Goal: Task Accomplishment & Management: Complete application form

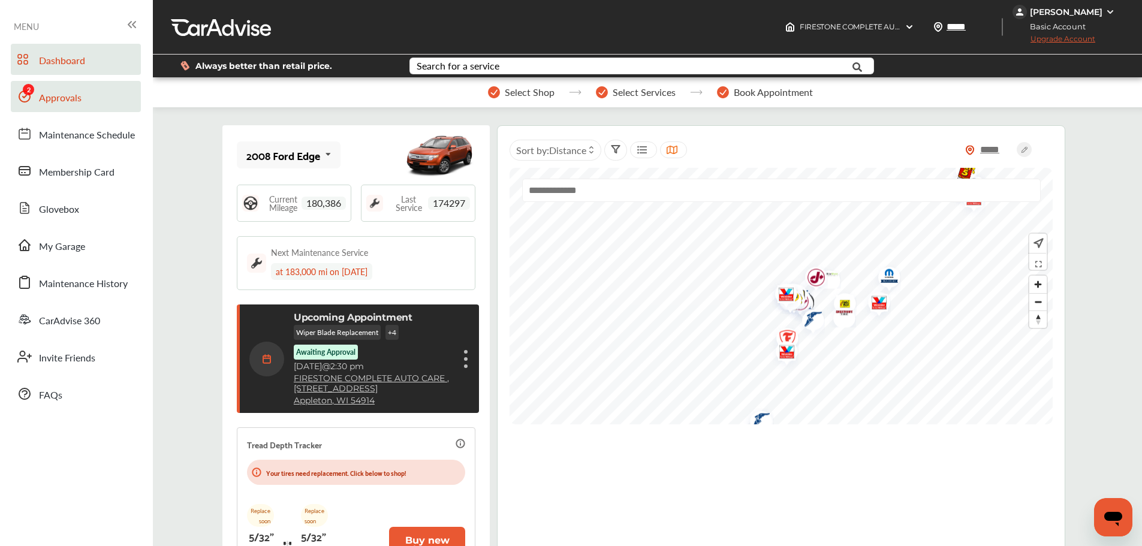
click at [53, 98] on span "Approvals" at bounding box center [60, 98] width 43 height 16
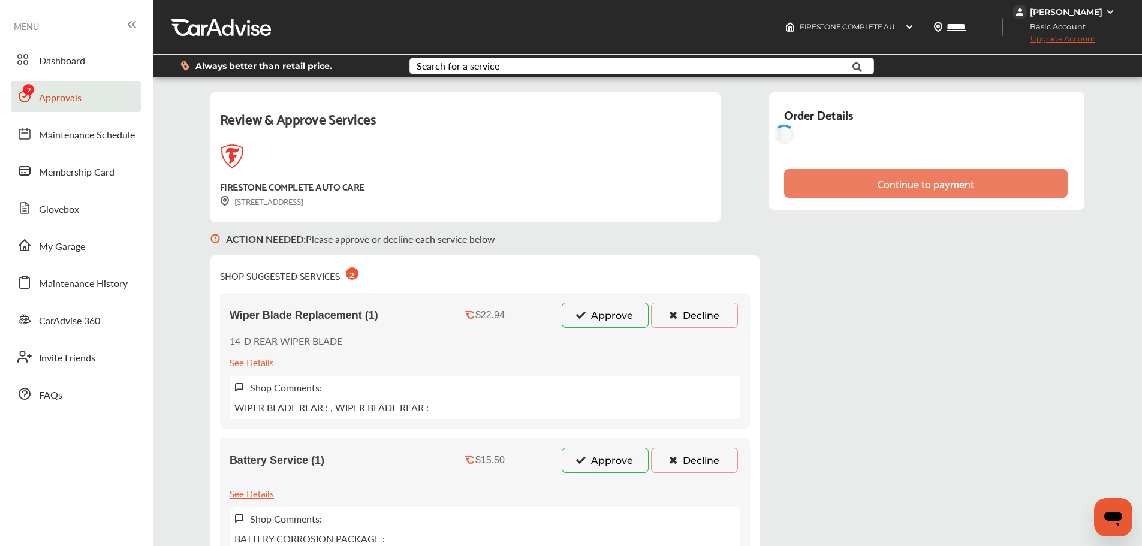
click at [613, 308] on button "Approve" at bounding box center [605, 315] width 87 height 25
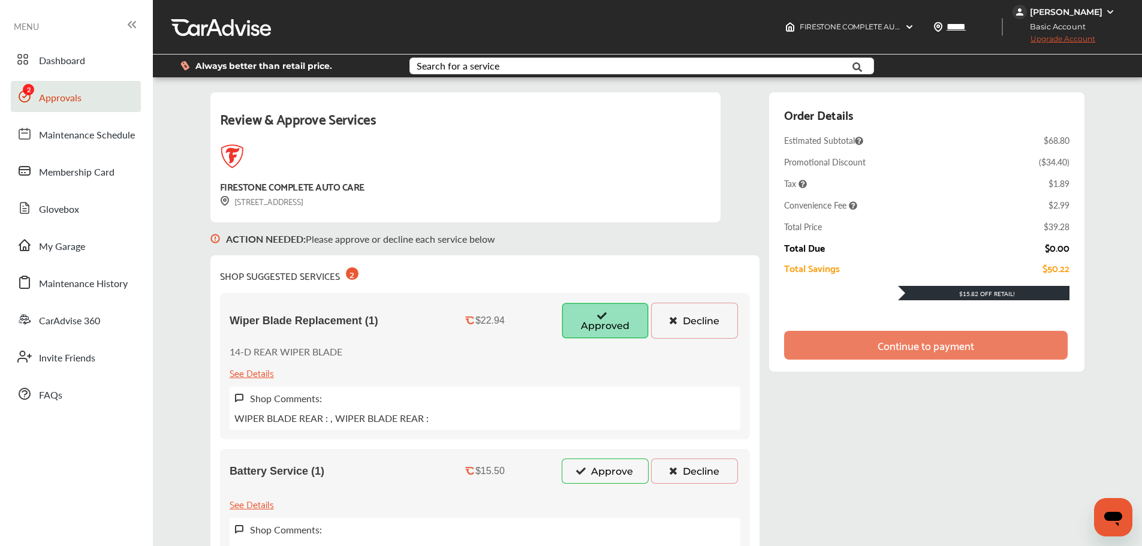
click at [615, 468] on button "Approve" at bounding box center [605, 470] width 87 height 25
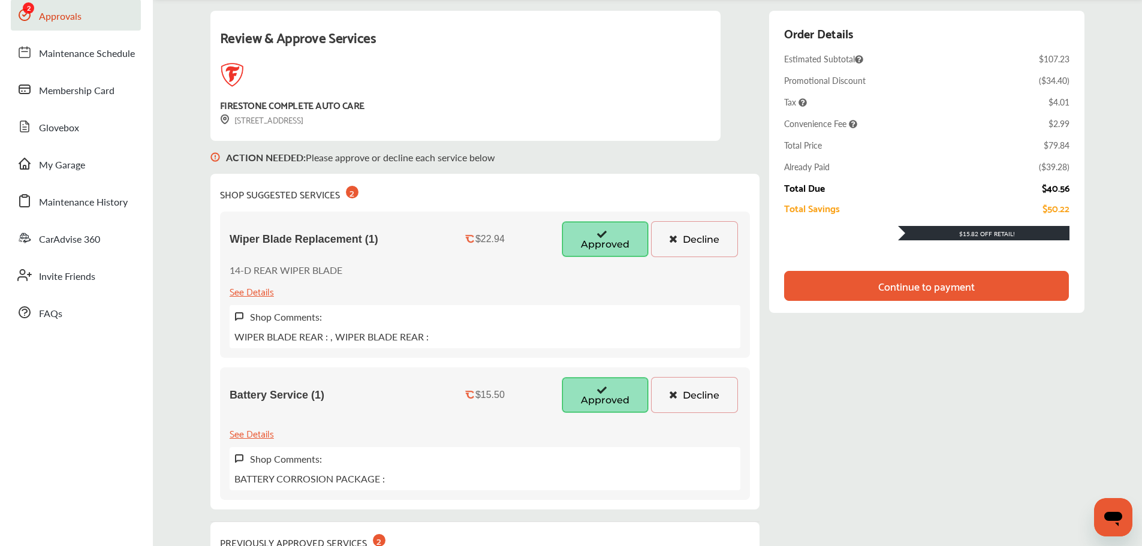
scroll to position [60, 0]
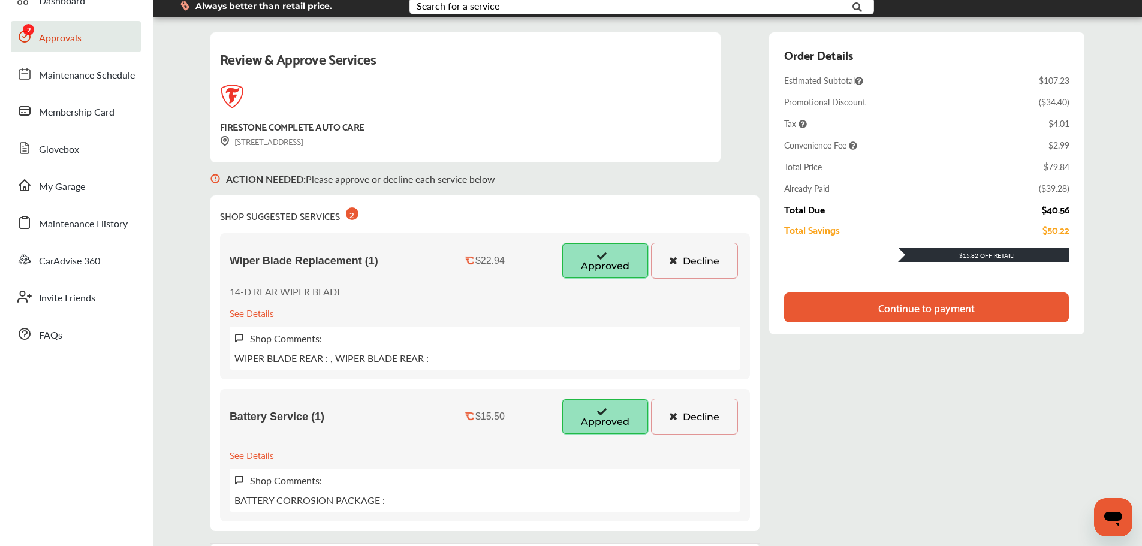
click at [909, 310] on div "Continue to payment" at bounding box center [926, 307] width 96 height 12
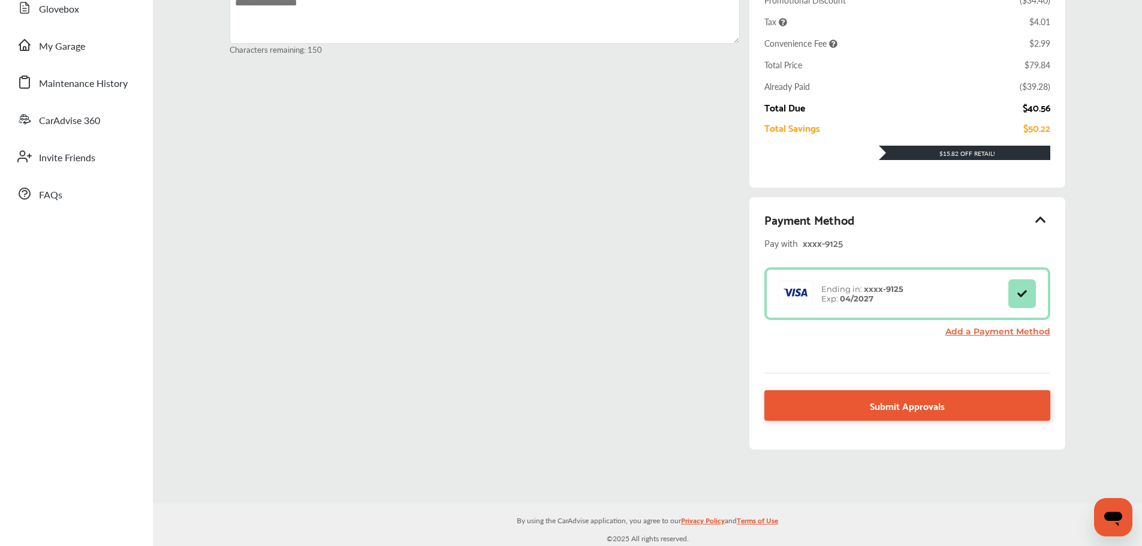
scroll to position [201, 0]
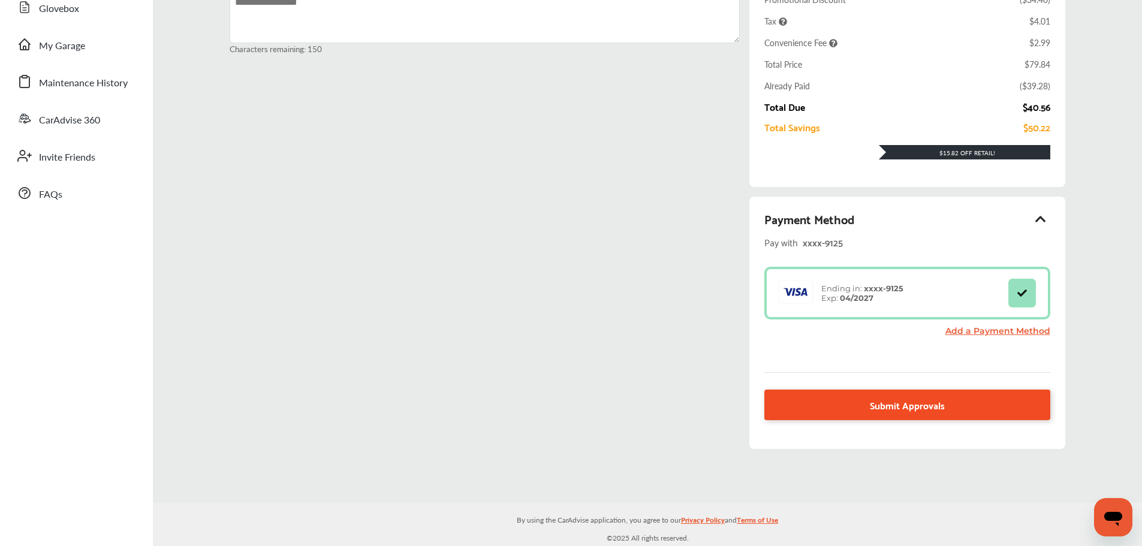
click at [861, 399] on link "Submit Approvals" at bounding box center [906, 405] width 285 height 31
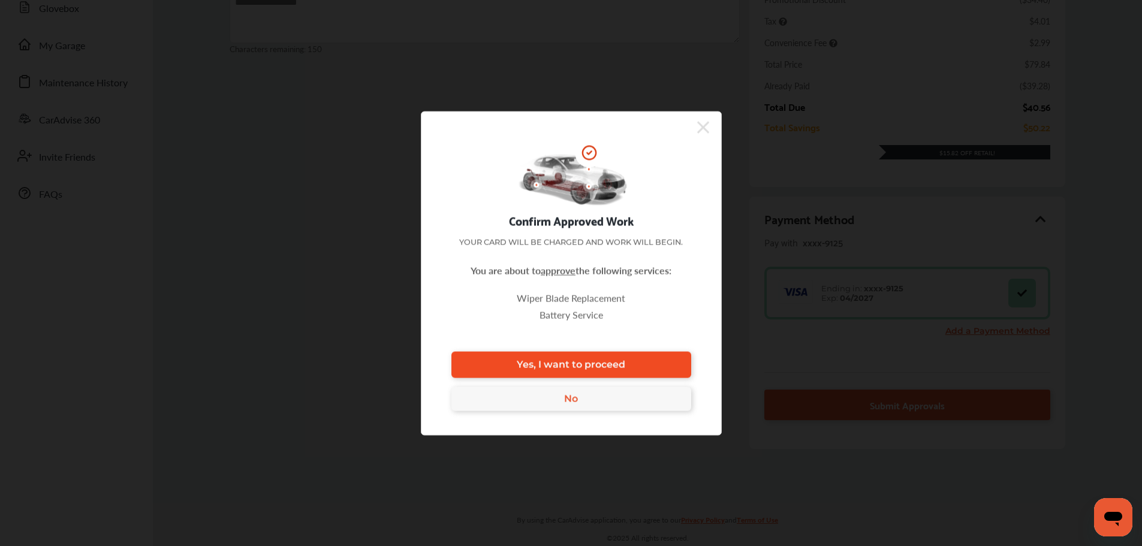
click at [654, 359] on link "Yes, I want to proceed" at bounding box center [571, 364] width 240 height 26
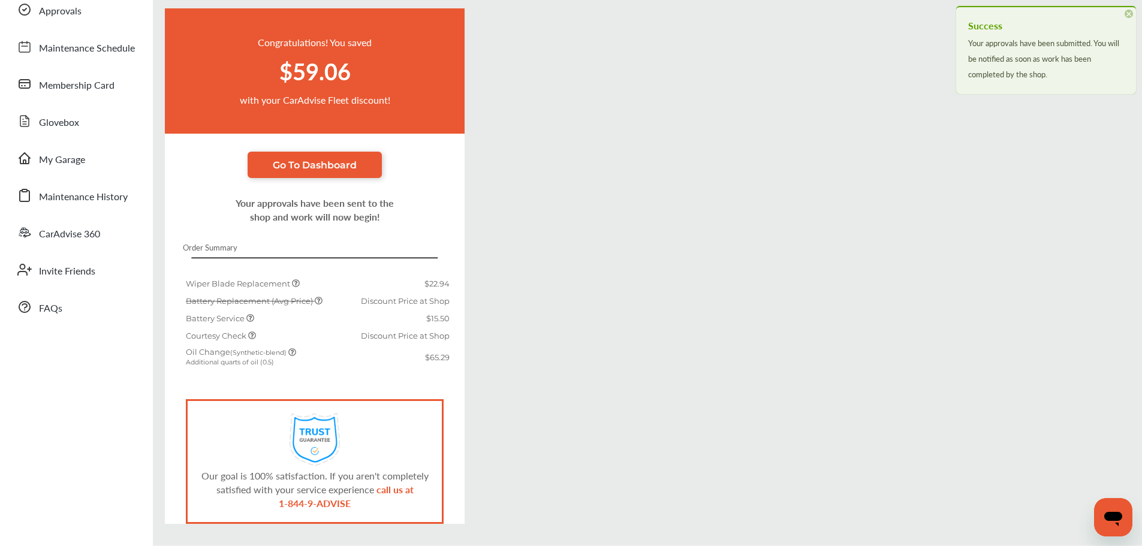
scroll to position [129, 0]
